Goal: Task Accomplishment & Management: Complete application form

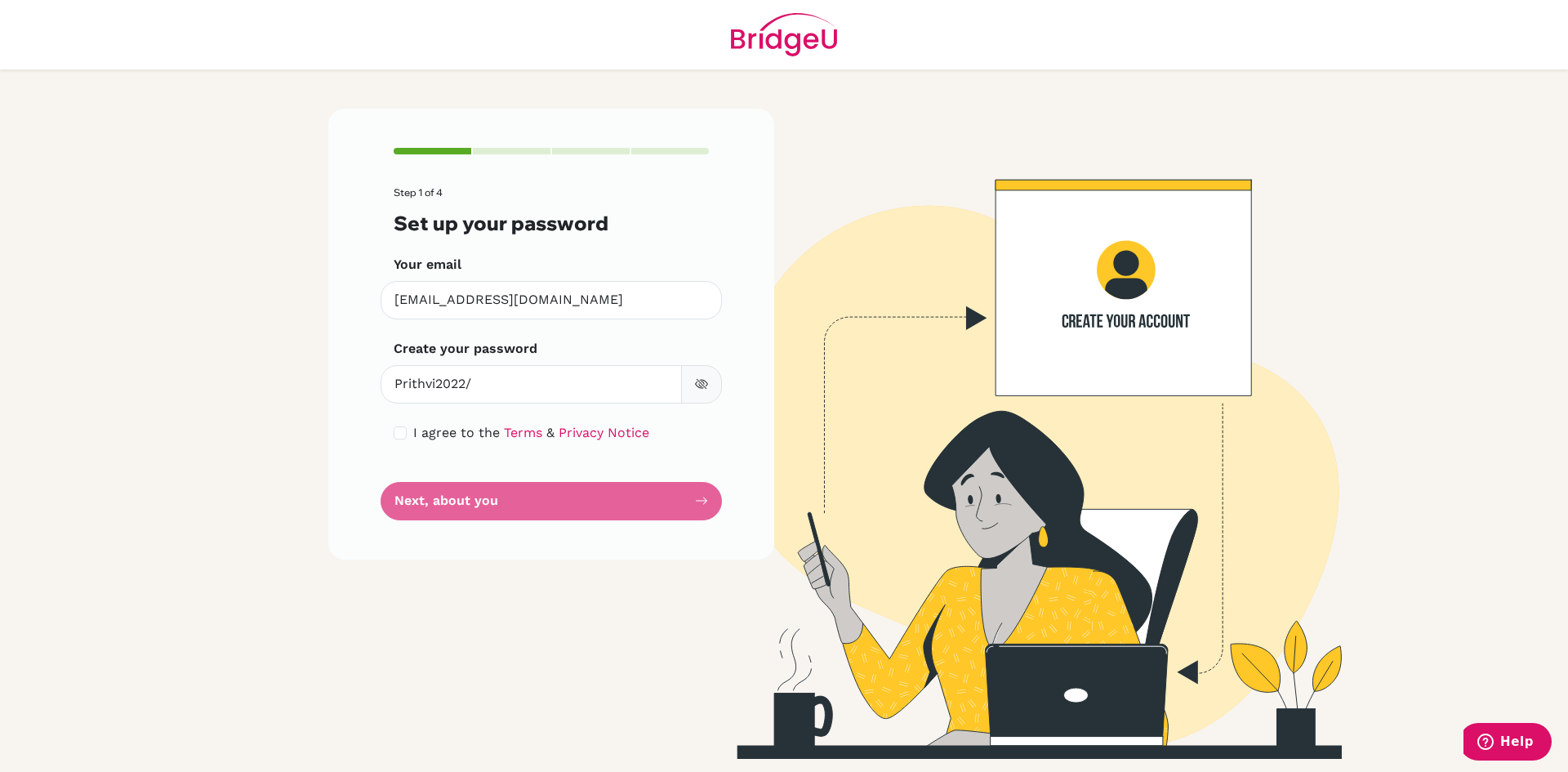
click at [695, 390] on icon "button" at bounding box center [701, 384] width 13 height 13
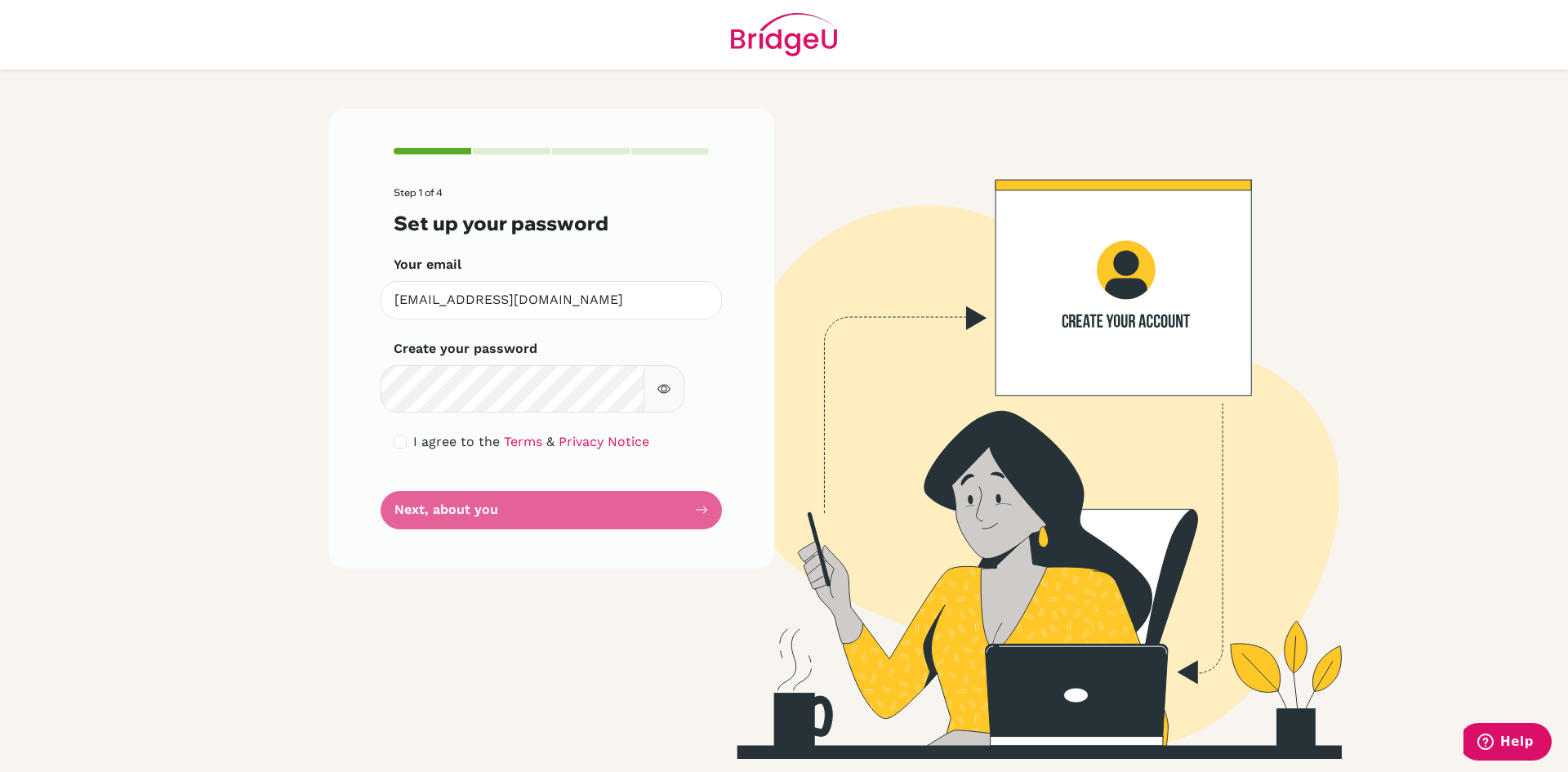
click at [656, 529] on form "Step 1 of 4 Set up your password Your email [EMAIL_ADDRESS][DOMAIN_NAME] Invali…" at bounding box center [551, 358] width 315 height 342
click at [670, 529] on form "Step 1 of 4 Set up your password Your email [EMAIL_ADDRESS][DOMAIN_NAME] Invali…" at bounding box center [551, 358] width 315 height 342
click at [685, 529] on form "Step 1 of 4 Set up your password Your email [EMAIL_ADDRESS][DOMAIN_NAME] Invali…" at bounding box center [551, 358] width 315 height 342
click at [671, 529] on form "Step 1 of 4 Set up your password Your email [EMAIL_ADDRESS][DOMAIN_NAME] Invali…" at bounding box center [551, 358] width 315 height 342
click at [503, 529] on form "Step 1 of 4 Set up your password Your email [EMAIL_ADDRESS][DOMAIN_NAME] Invali…" at bounding box center [551, 358] width 315 height 342
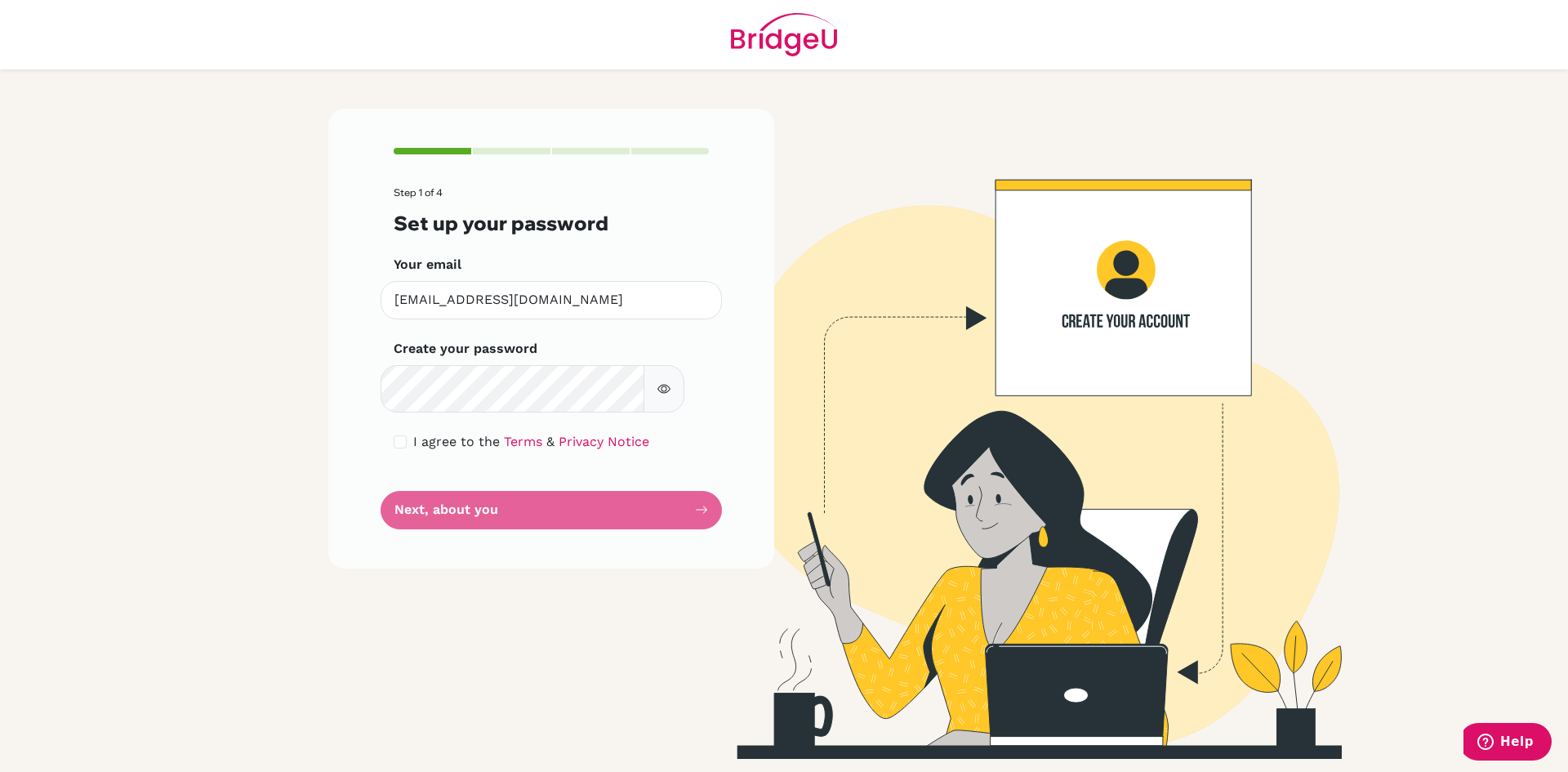
click at [521, 529] on form "Step 1 of 4 Set up your password Your email [EMAIL_ADDRESS][DOMAIN_NAME] Invali…" at bounding box center [551, 358] width 315 height 342
click at [542, 450] on link "Terms" at bounding box center [522, 442] width 38 height 16
click at [423, 529] on form "Step 1 of 4 Set up your password Your email [EMAIL_ADDRESS][DOMAIN_NAME] Invali…" at bounding box center [551, 358] width 315 height 342
click at [691, 569] on div "Step 1 of 4 Set up your password Your email [EMAIL_ADDRESS][DOMAIN_NAME] Invali…" at bounding box center [551, 338] width 445 height 460
click at [683, 529] on form "Step 1 of 4 Set up your password Your email [EMAIL_ADDRESS][DOMAIN_NAME] Invali…" at bounding box center [551, 358] width 315 height 342
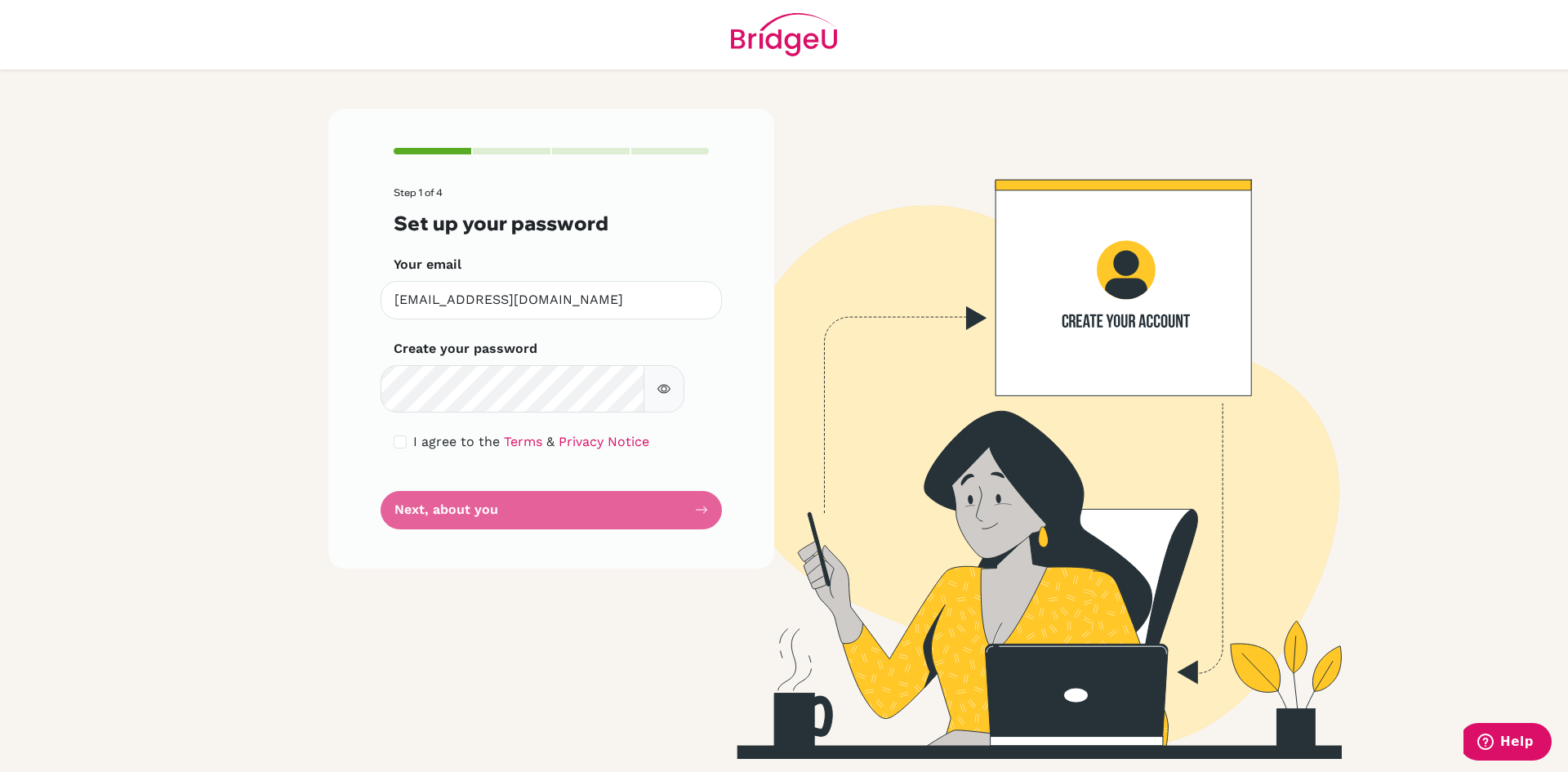
click at [683, 529] on form "Step 1 of 4 Set up your password Your email [EMAIL_ADDRESS][DOMAIN_NAME] Invali…" at bounding box center [551, 358] width 315 height 342
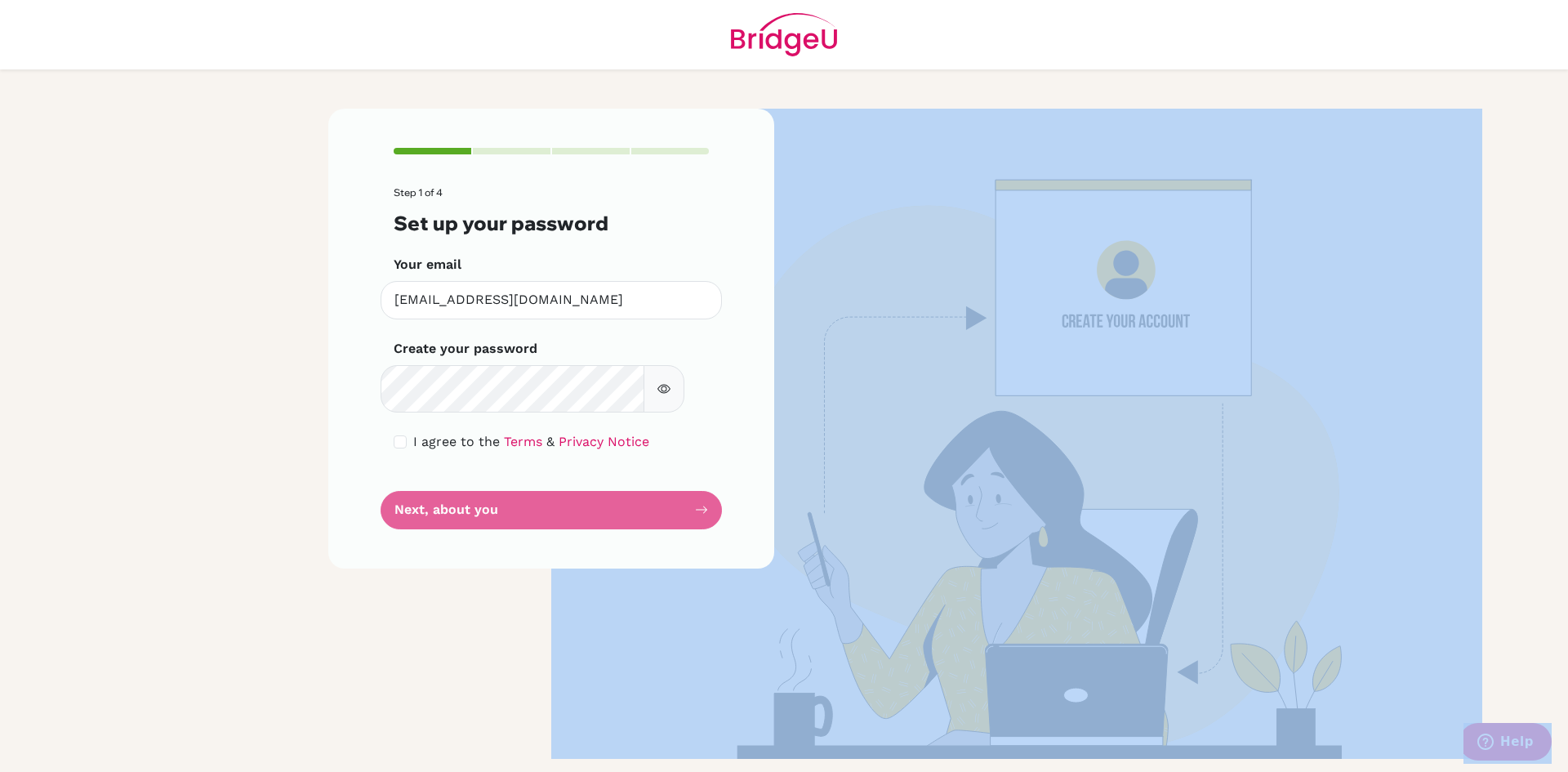
click at [683, 529] on form "Step 1 of 4 Set up your password Your email [EMAIL_ADDRESS][DOMAIN_NAME] Invali…" at bounding box center [551, 358] width 315 height 342
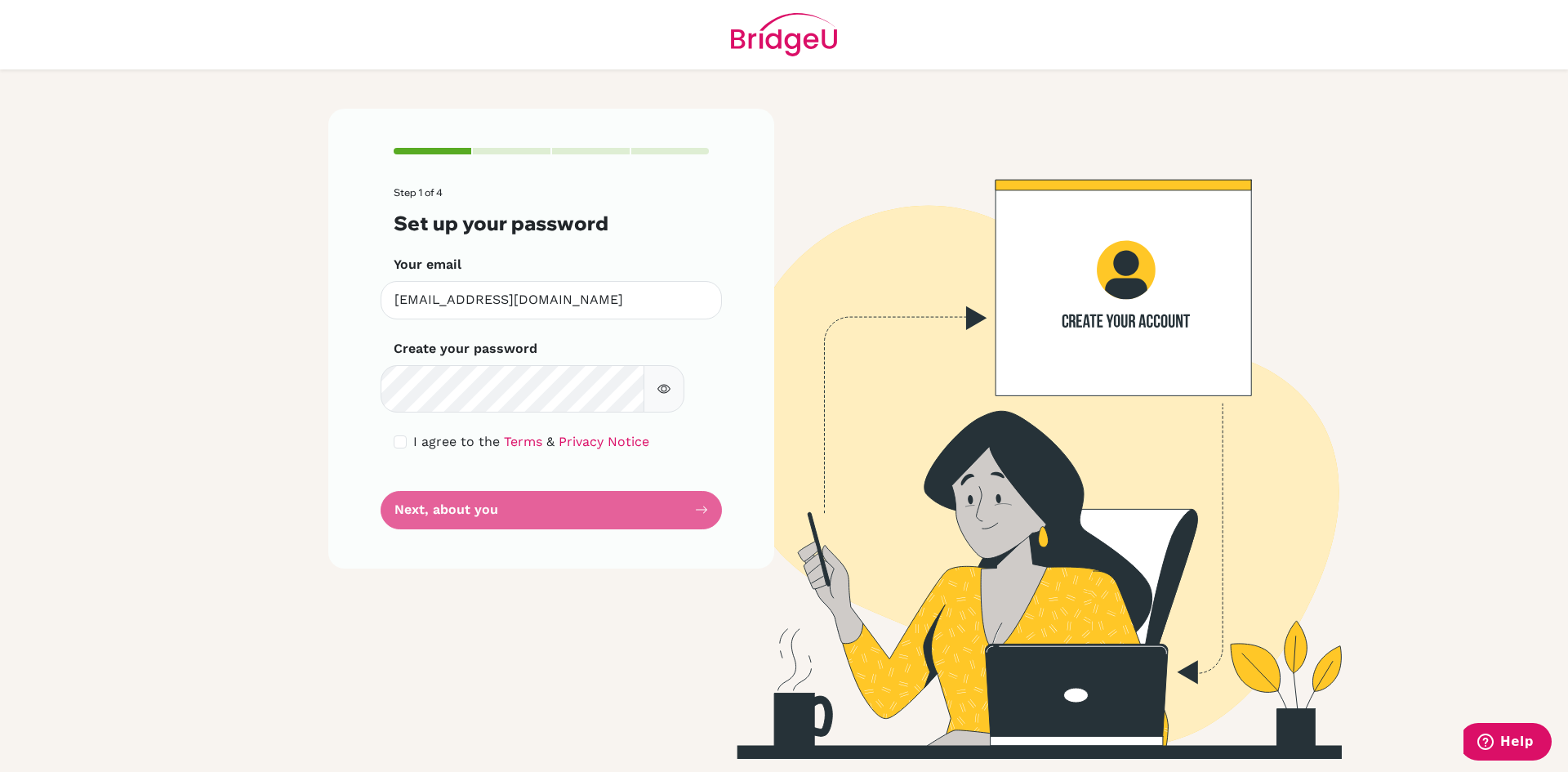
click at [753, 569] on div "Step 1 of 4 Set up your password Your email [EMAIL_ADDRESS][DOMAIN_NAME] Invali…" at bounding box center [551, 338] width 445 height 460
click at [560, 529] on form "Step 1 of 4 Set up your password Your email [EMAIL_ADDRESS][DOMAIN_NAME] Invali…" at bounding box center [551, 358] width 315 height 342
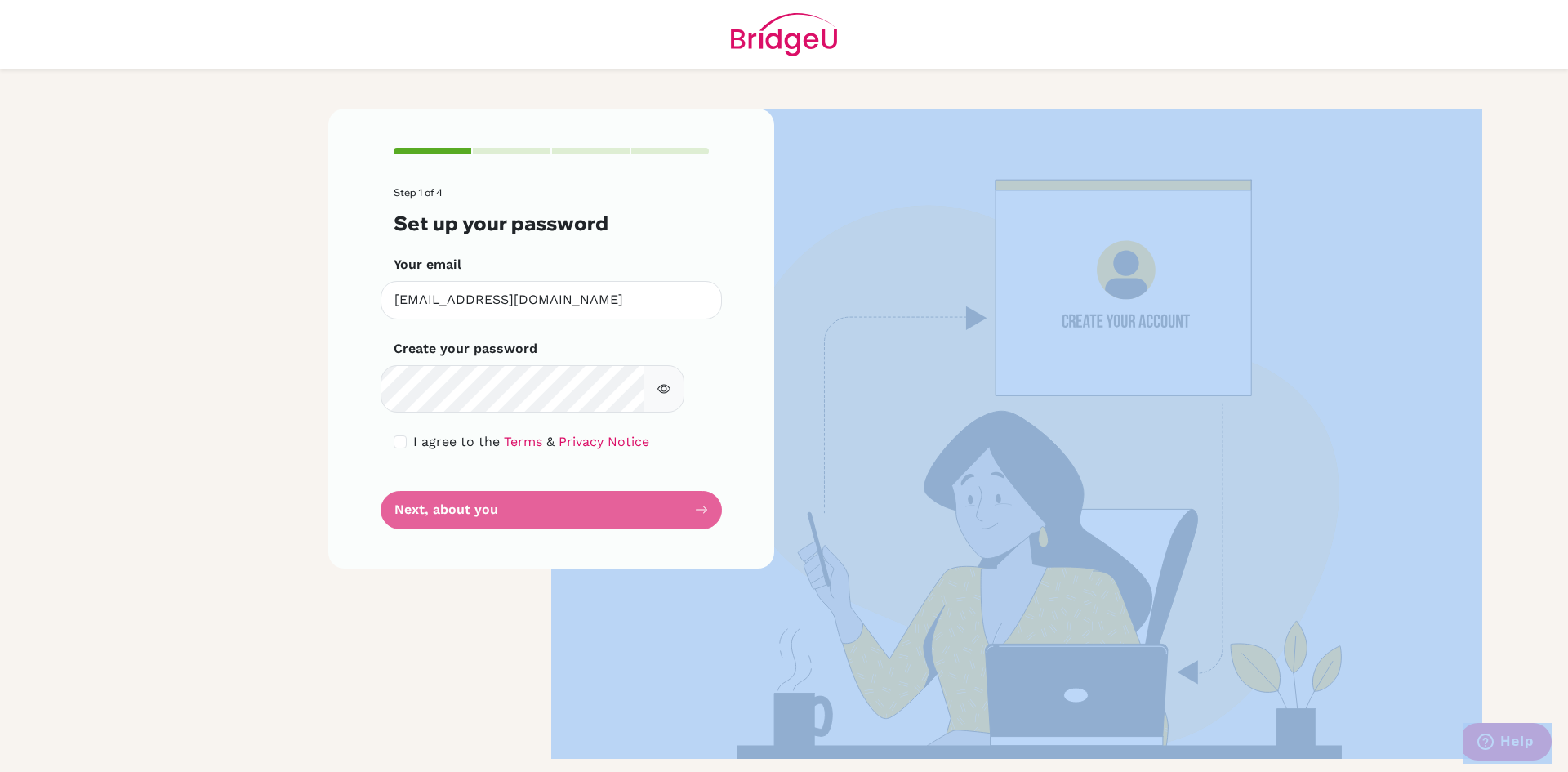
click at [560, 529] on form "Step 1 of 4 Set up your password Your email [EMAIL_ADDRESS][DOMAIN_NAME] Invali…" at bounding box center [551, 358] width 315 height 342
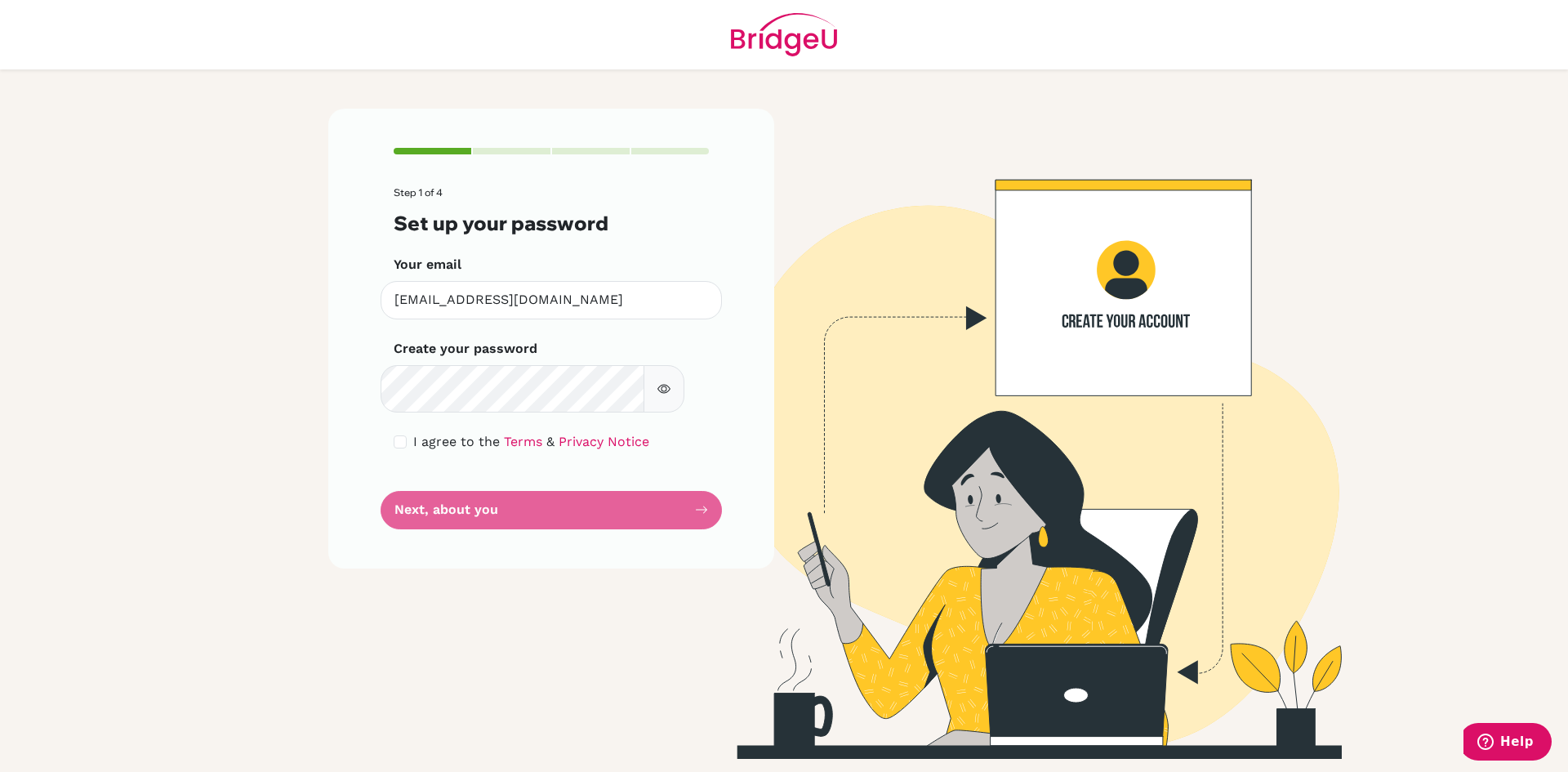
click at [560, 529] on form "Step 1 of 4 Set up your password Your email [EMAIL_ADDRESS][DOMAIN_NAME] Invali…" at bounding box center [551, 358] width 315 height 342
click at [567, 529] on form "Step 1 of 4 Set up your password Your email [EMAIL_ADDRESS][DOMAIN_NAME] Invali…" at bounding box center [551, 358] width 315 height 342
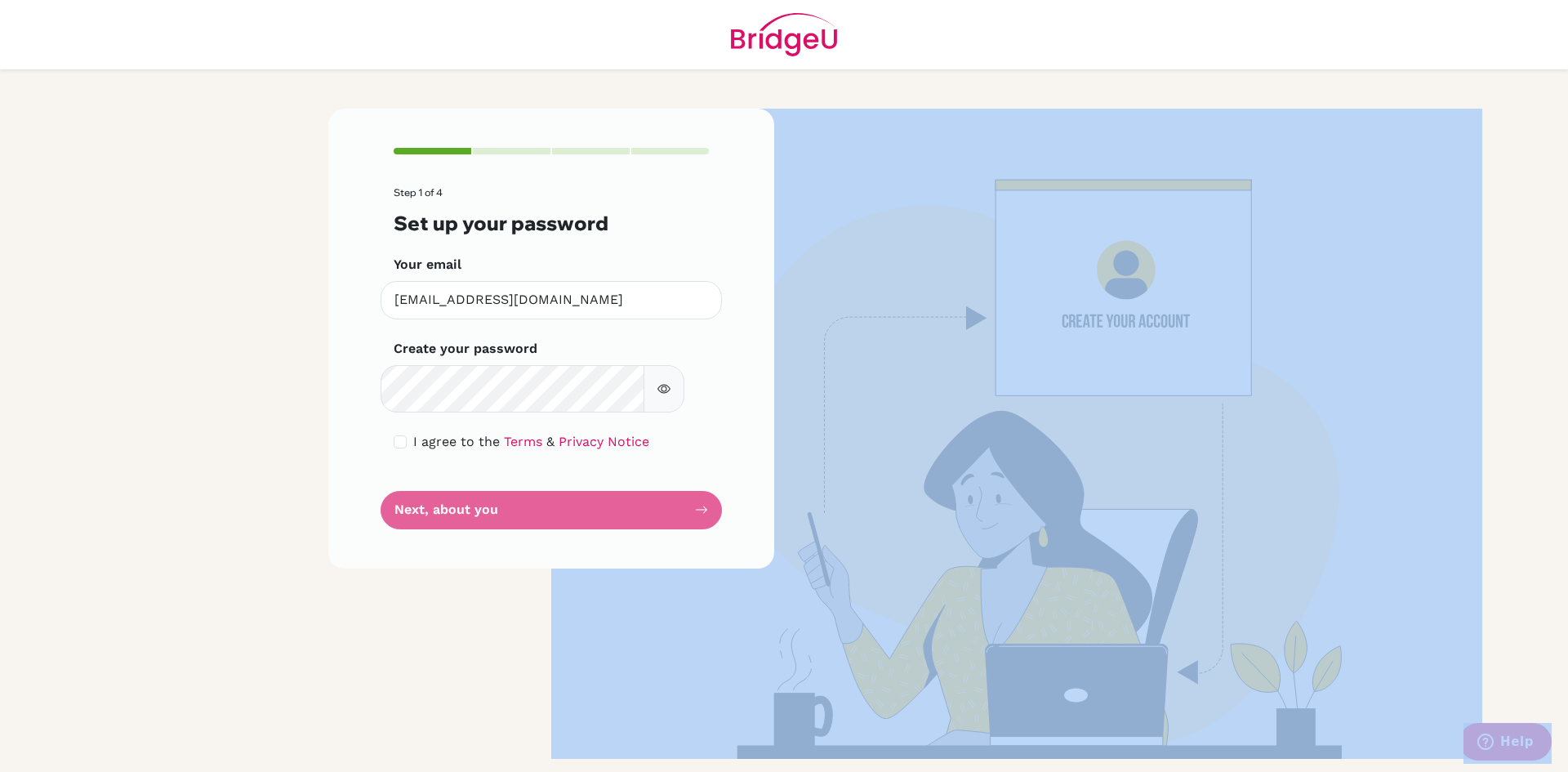
click at [567, 529] on form "Step 1 of 4 Set up your password Your email [EMAIL_ADDRESS][DOMAIN_NAME] Invali…" at bounding box center [551, 358] width 315 height 342
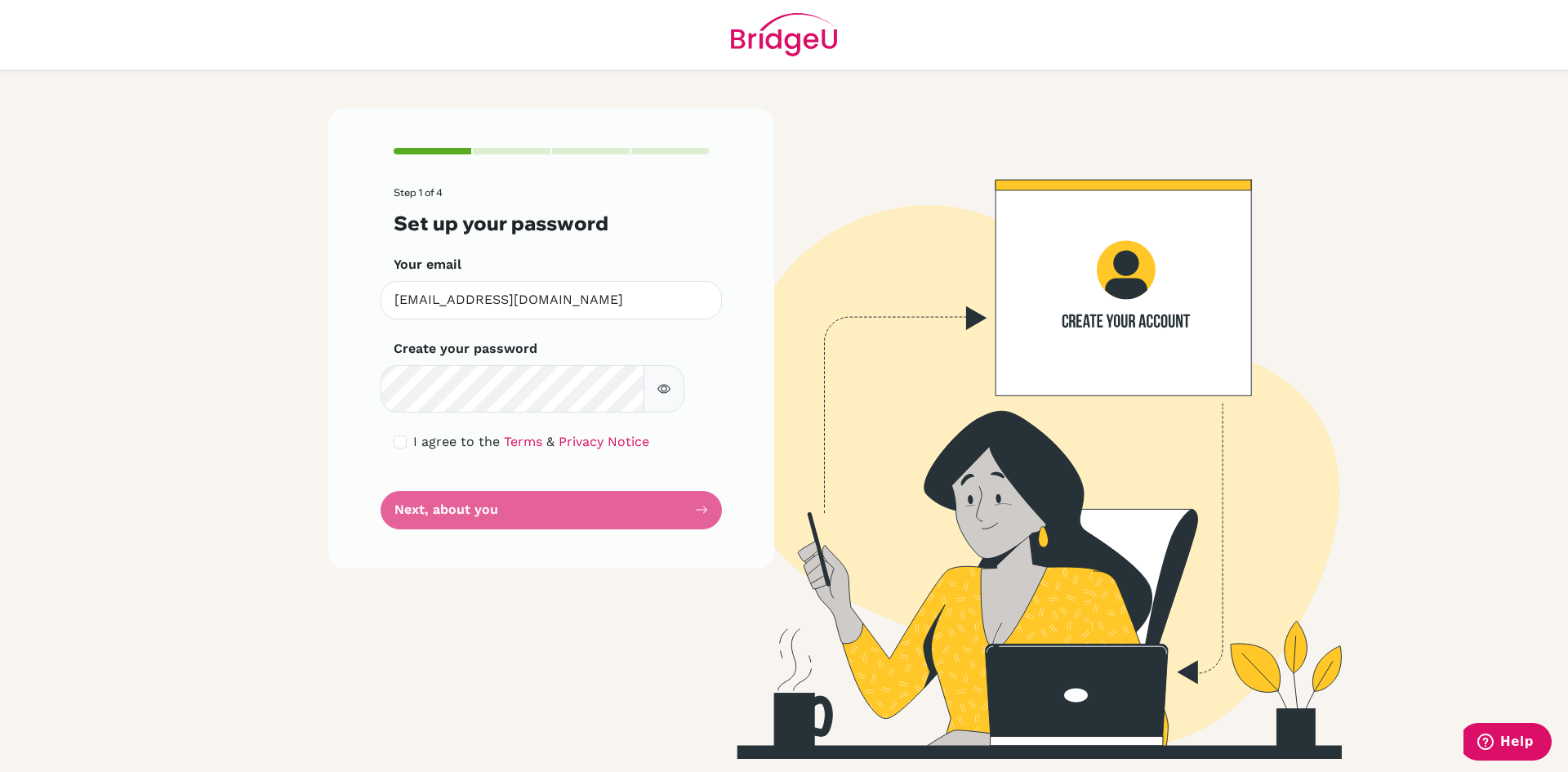
drag, startPoint x: 567, startPoint y: 674, endPoint x: 447, endPoint y: 551, distance: 171.8
click at [447, 450] on span "I agree to the" at bounding box center [456, 442] width 87 height 16
click at [634, 450] on link "Privacy Notice" at bounding box center [604, 442] width 91 height 16
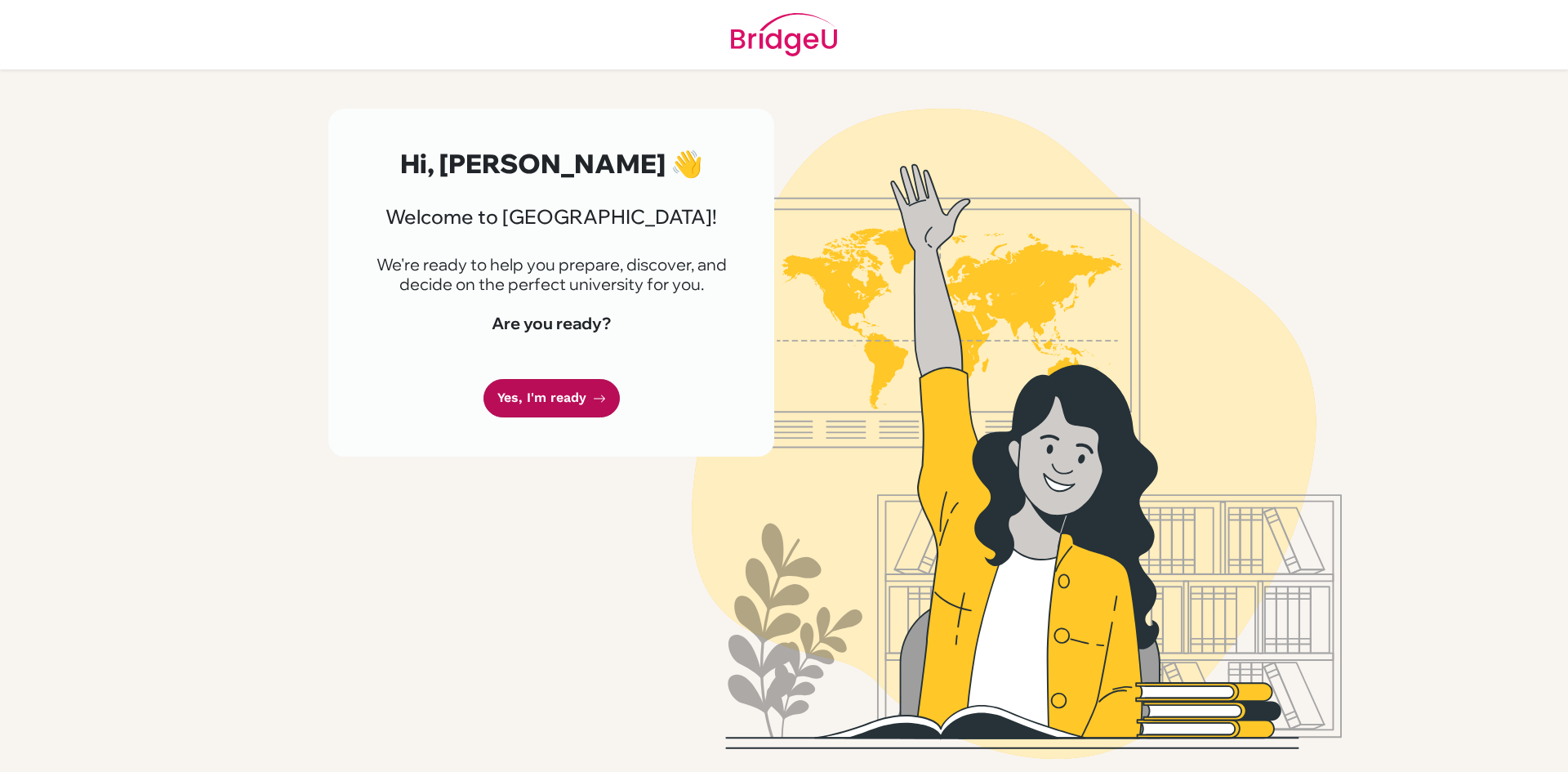
click at [557, 417] on link "Yes, I'm ready" at bounding box center [552, 398] width 136 height 38
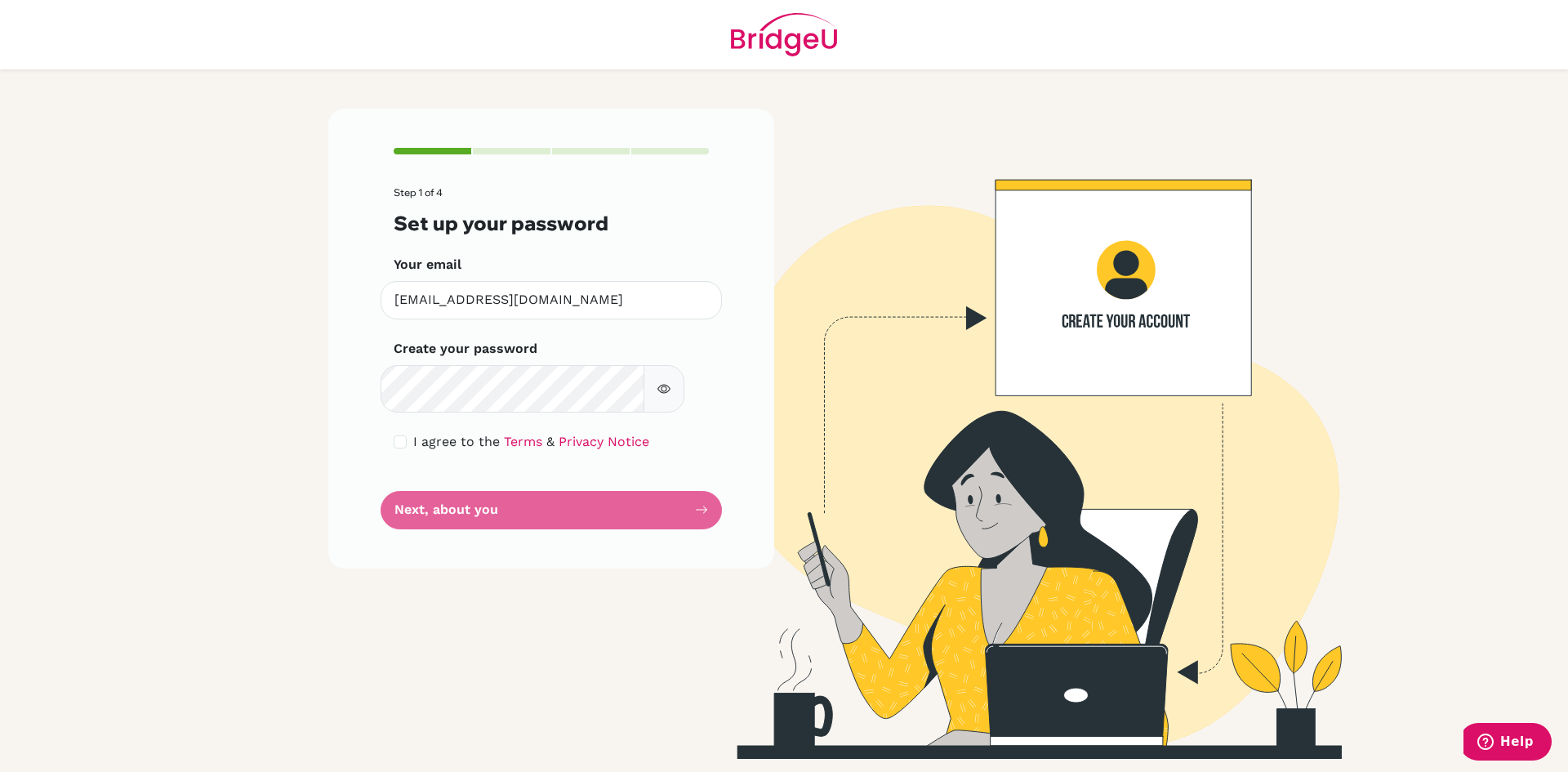
click at [544, 529] on form "Step 1 of 4 Set up your password Your email [EMAIL_ADDRESS][DOMAIN_NAME] Invali…" at bounding box center [551, 358] width 315 height 342
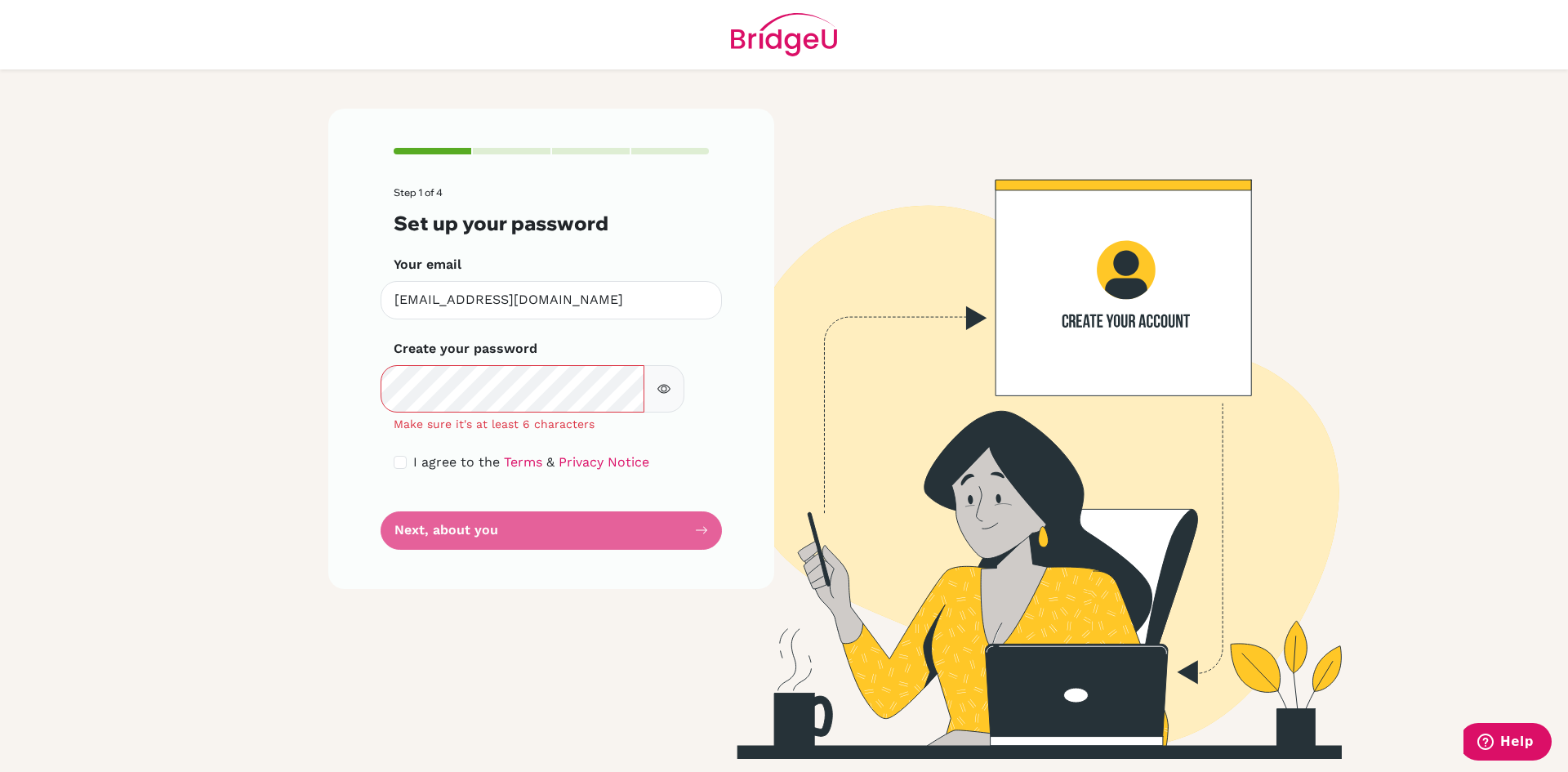
click at [670, 395] on icon "button" at bounding box center [663, 388] width 13 height 13
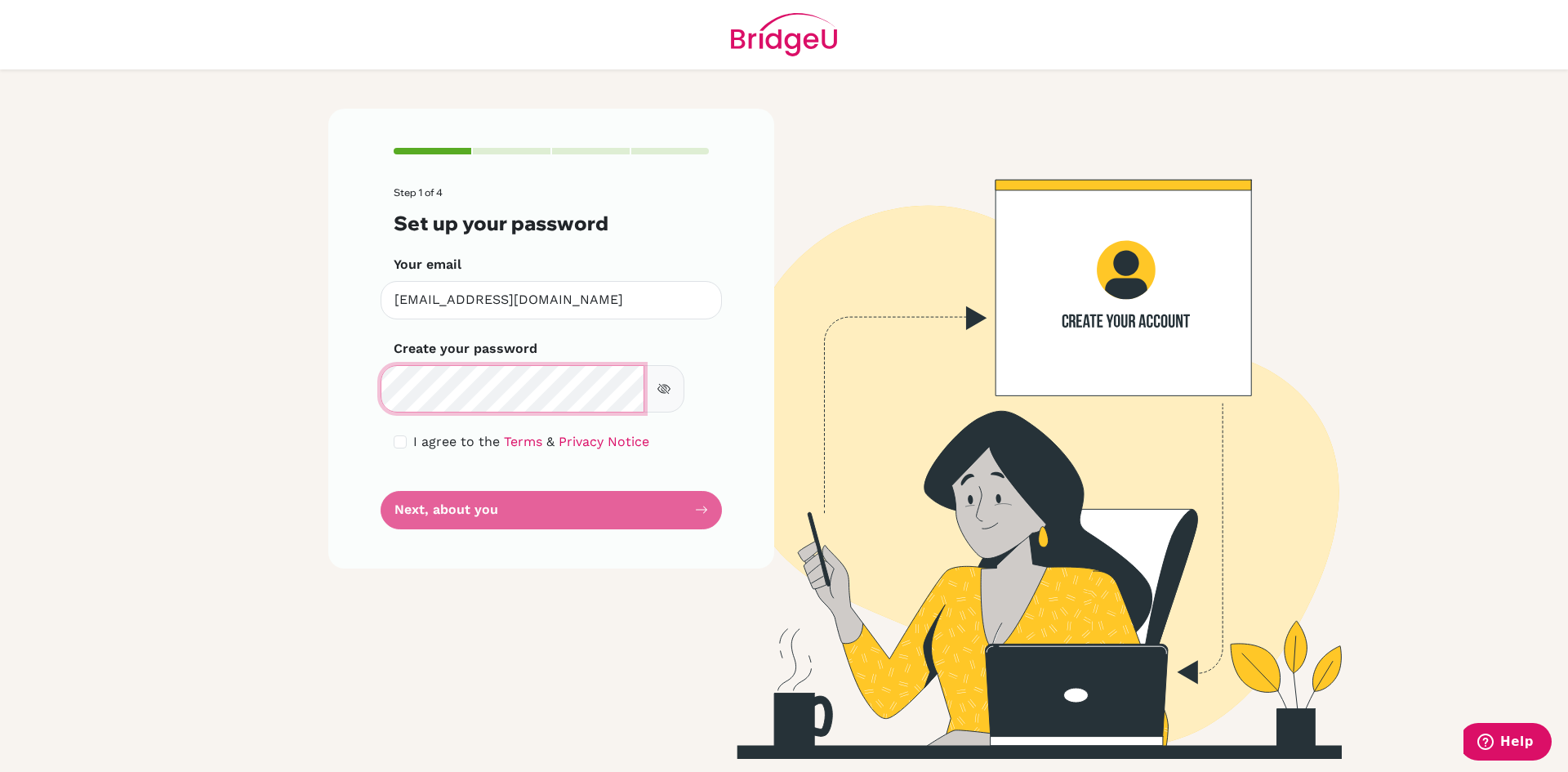
click at [389, 499] on div "Step 1 of 4 Set up your password Your email [EMAIL_ADDRESS][DOMAIN_NAME] Invali…" at bounding box center [551, 338] width 445 height 460
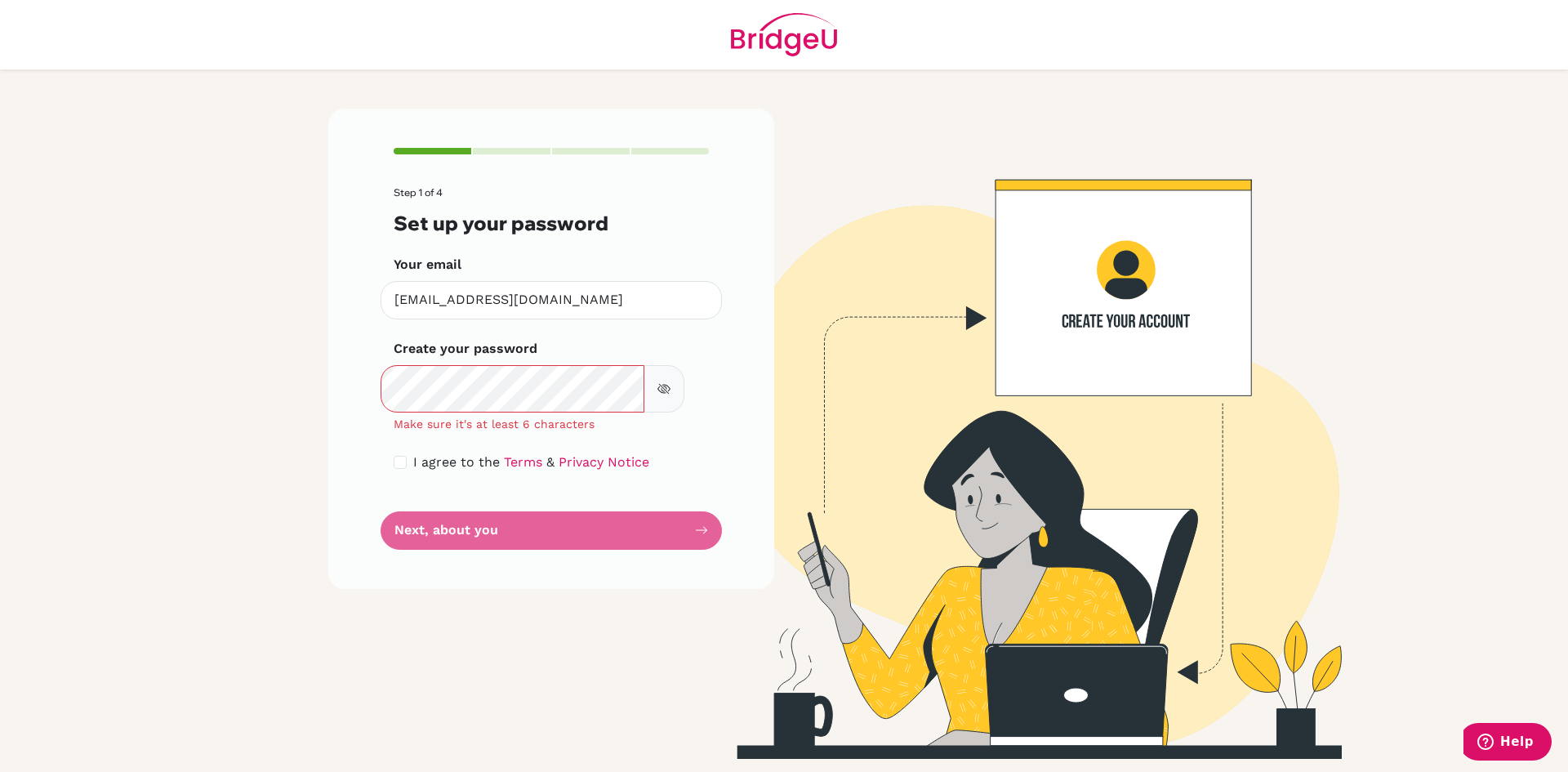
click at [684, 412] on button "button" at bounding box center [663, 388] width 40 height 47
click at [670, 395] on icon "button" at bounding box center [663, 388] width 13 height 13
drag, startPoint x: 670, startPoint y: 497, endPoint x: 467, endPoint y: 527, distance: 205.2
click at [467, 433] on div "Make sure it's at least 6 characters" at bounding box center [551, 424] width 341 height 17
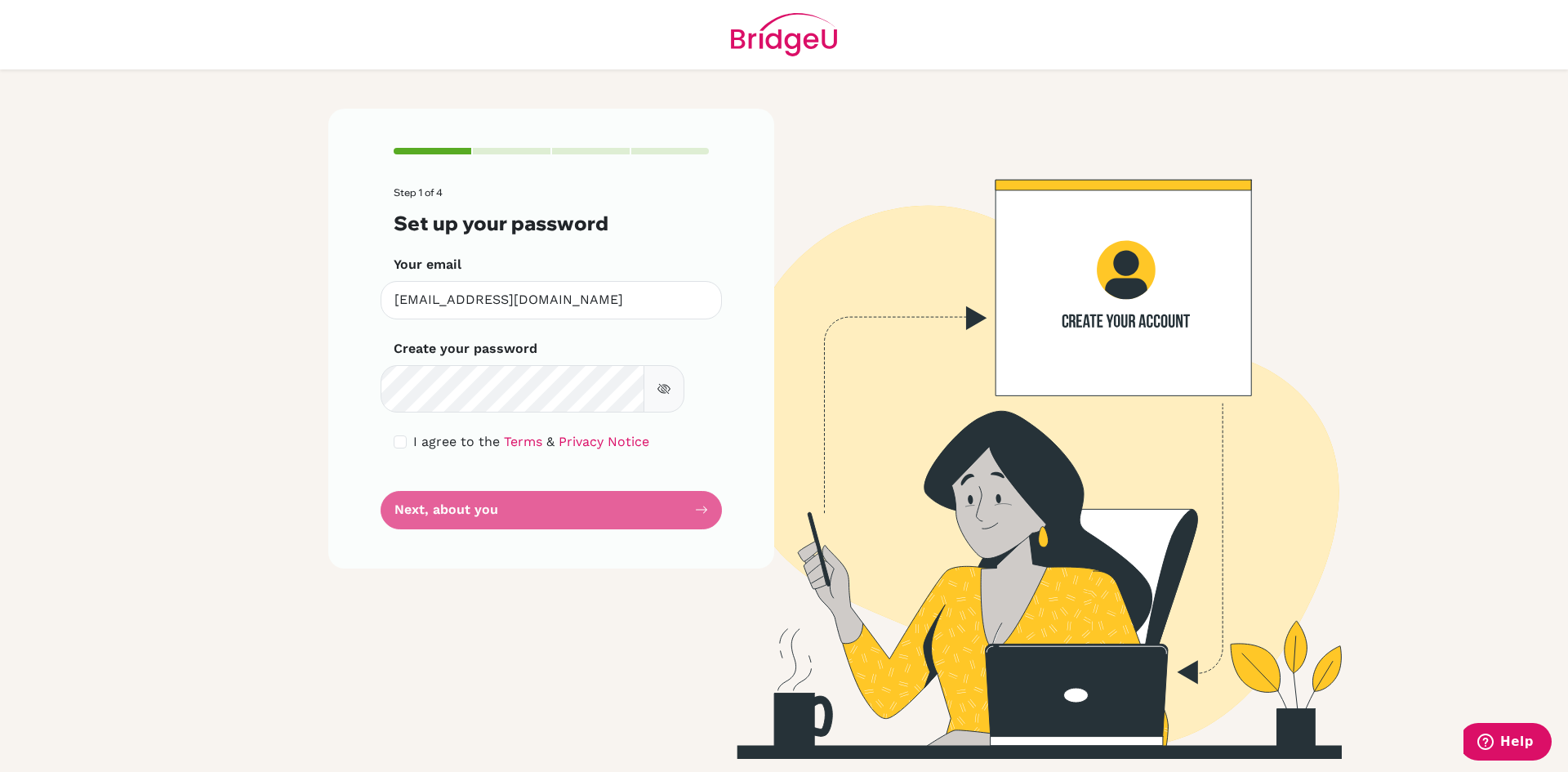
click at [604, 529] on form "Step 1 of 4 Set up your password Your email [EMAIL_ADDRESS][DOMAIN_NAME] Invali…" at bounding box center [551, 358] width 315 height 342
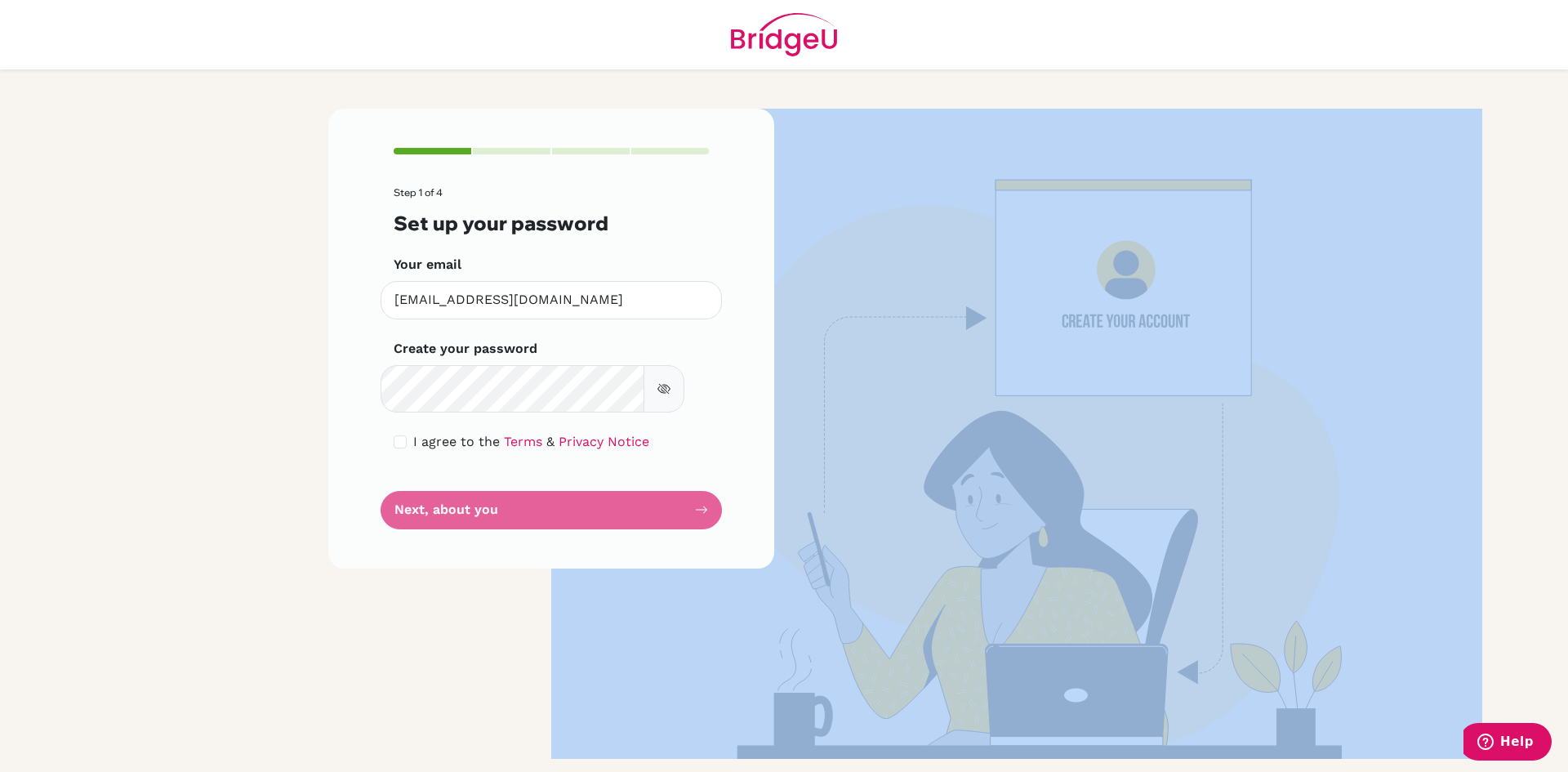
click at [604, 529] on form "Step 1 of 4 Set up your password Your email [EMAIL_ADDRESS][DOMAIN_NAME] Invali…" at bounding box center [551, 358] width 315 height 342
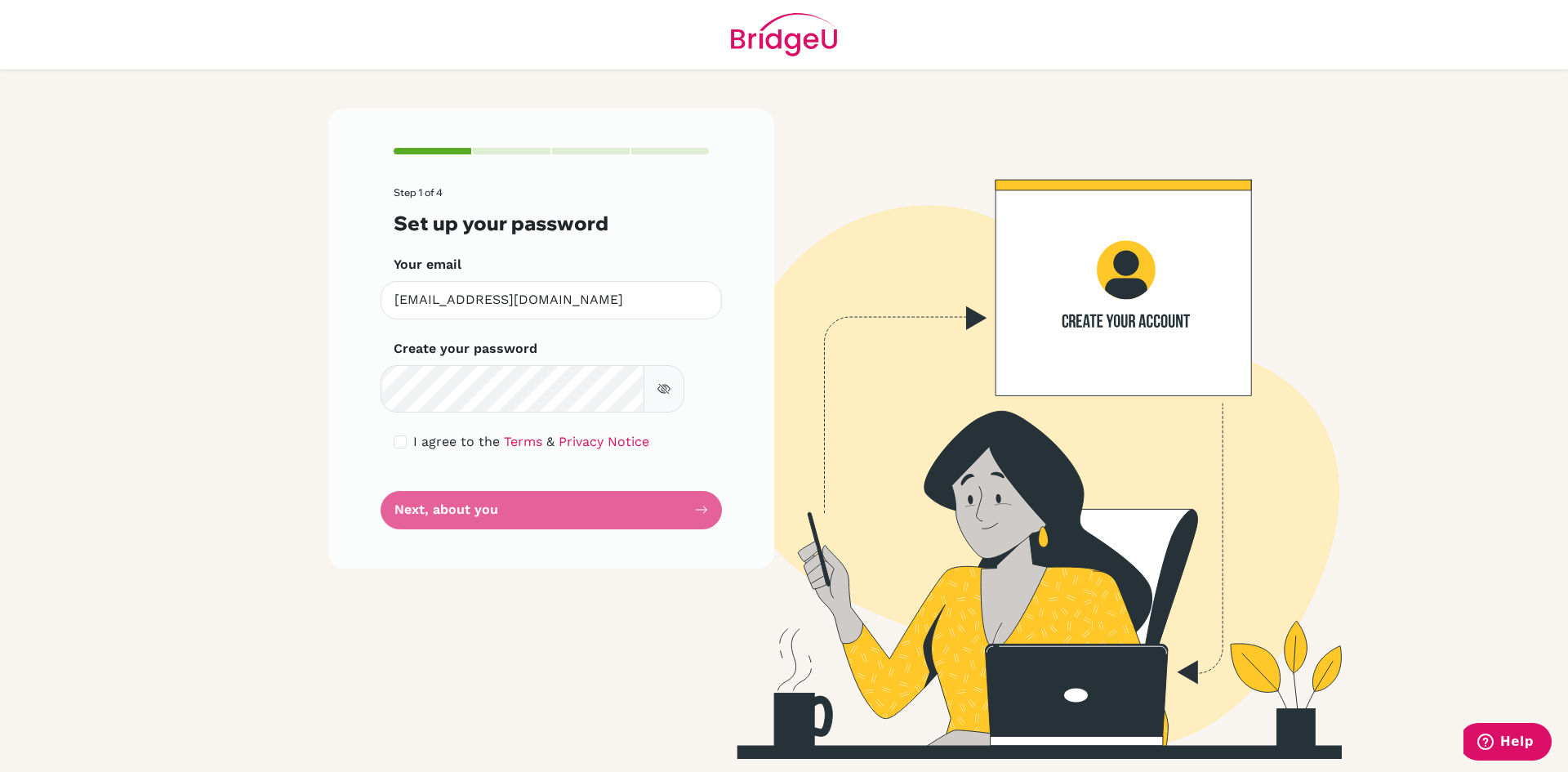
click at [699, 569] on div "Step 1 of 4 Set up your password Your email [EMAIL_ADDRESS][DOMAIN_NAME] Invali…" at bounding box center [551, 338] width 445 height 460
click at [683, 529] on form "Step 1 of 4 Set up your password Your email [EMAIL_ADDRESS][DOMAIN_NAME] Invali…" at bounding box center [551, 358] width 315 height 342
click at [680, 529] on form "Step 1 of 4 Set up your password Your email [EMAIL_ADDRESS][DOMAIN_NAME] Invali…" at bounding box center [551, 358] width 315 height 342
click at [407, 449] on input "checkbox" at bounding box center [399, 442] width 13 height 13
checkbox input "true"
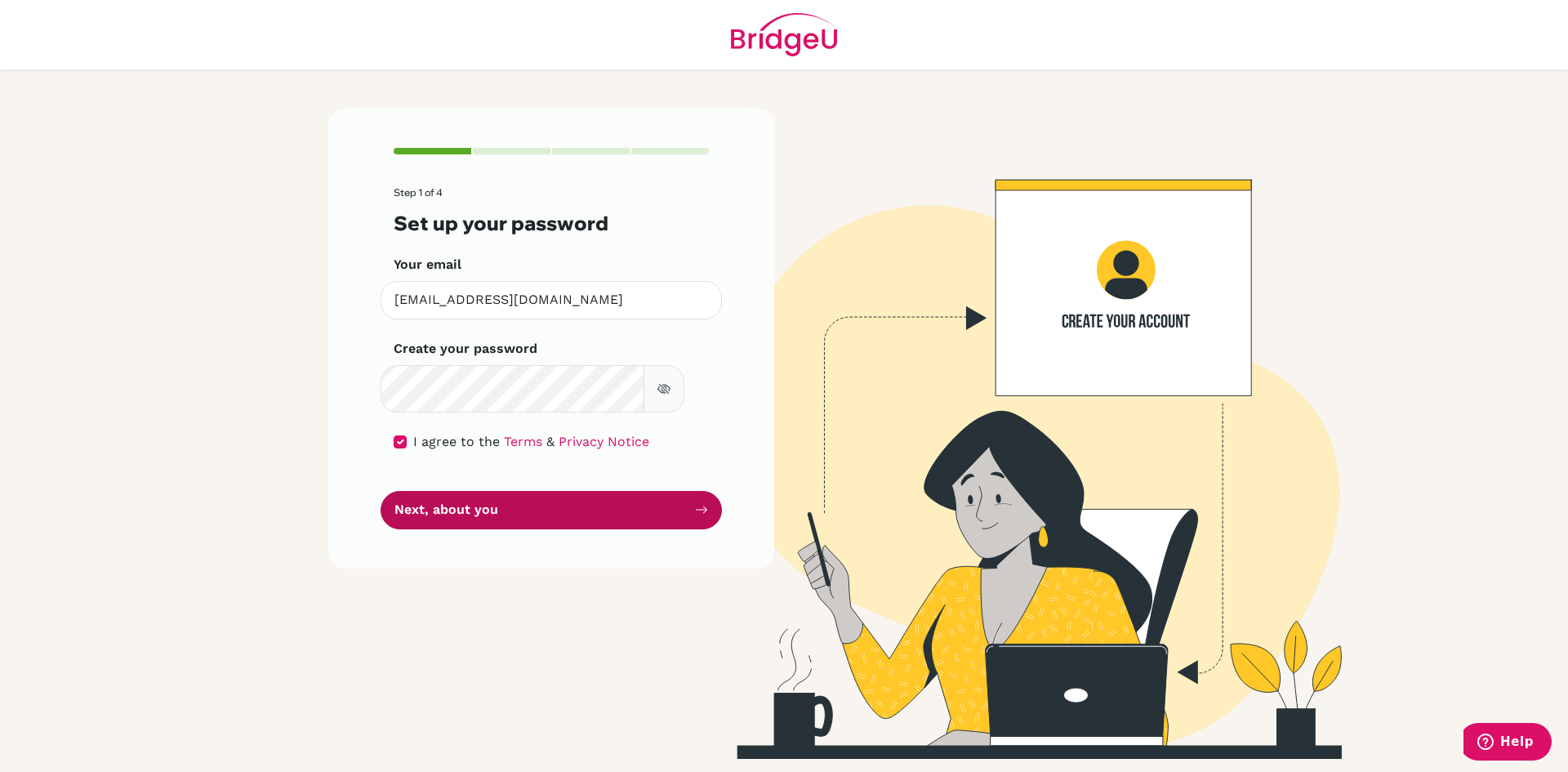
click at [565, 529] on button "Next, about you" at bounding box center [551, 510] width 341 height 38
